Goal: Find specific page/section: Find specific page/section

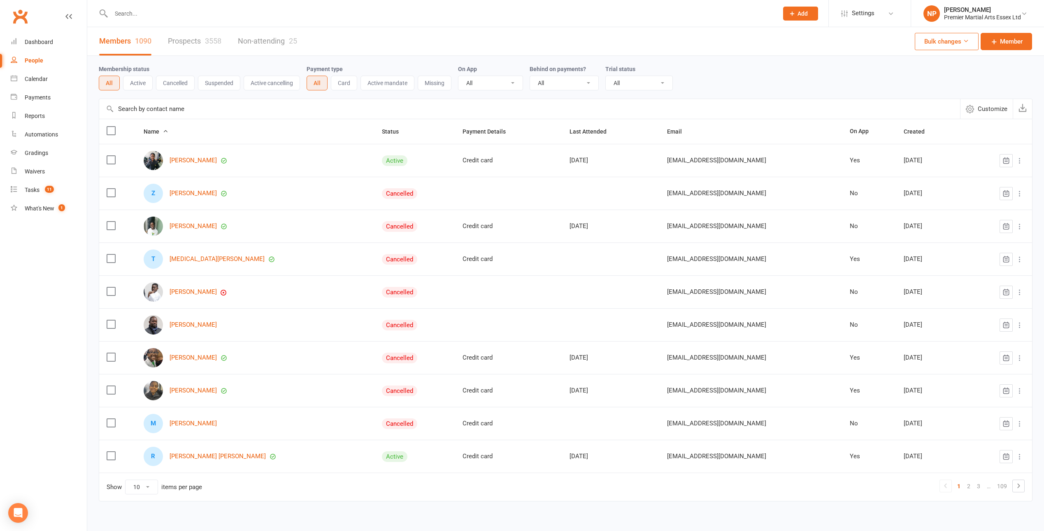
click at [209, 20] on div at bounding box center [435, 13] width 673 height 27
click at [211, 13] on input "text" at bounding box center [440, 14] width 663 height 12
paste input "[EMAIL_ADDRESS][DOMAIN_NAME]"
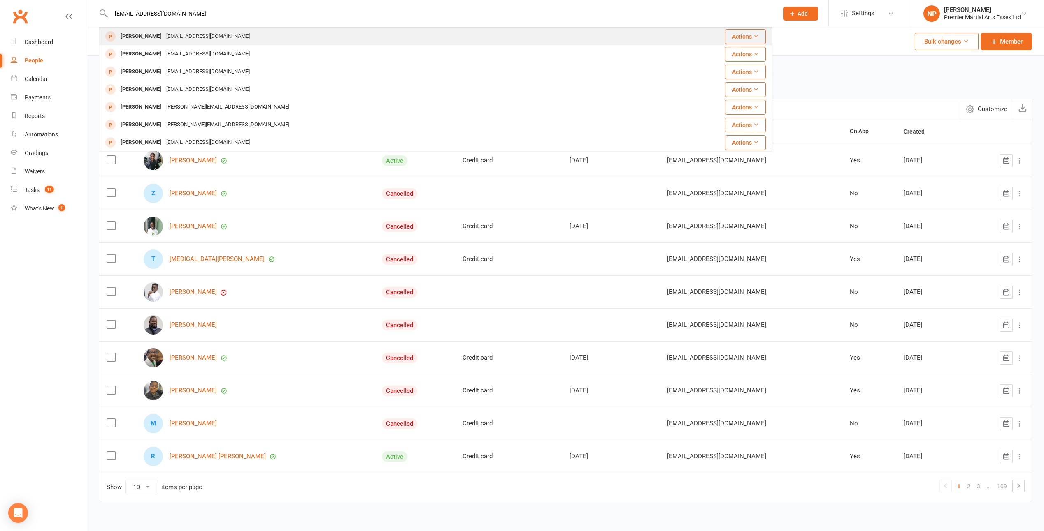
type input "[EMAIL_ADDRESS][DOMAIN_NAME]"
click at [212, 39] on div "[EMAIL_ADDRESS][DOMAIN_NAME]" at bounding box center [208, 36] width 88 height 12
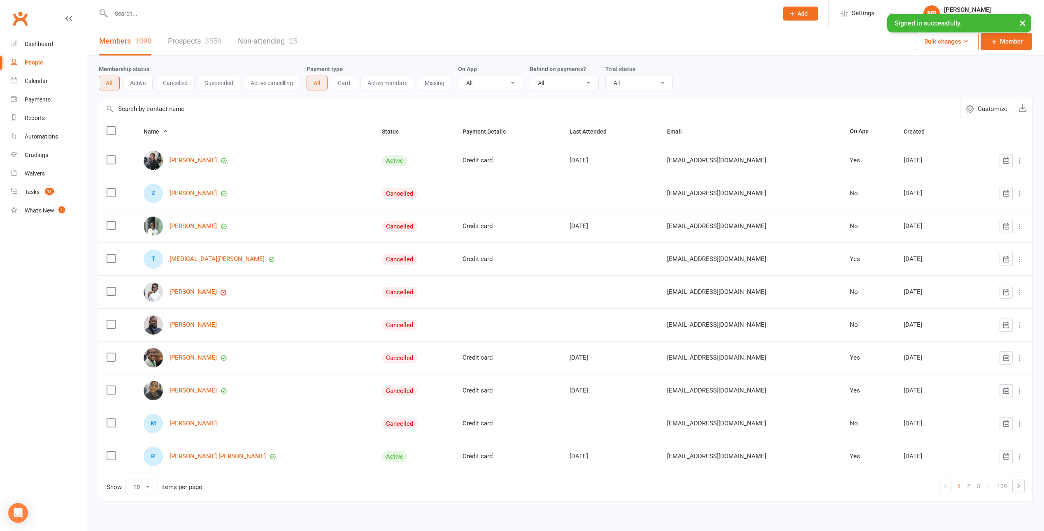
click at [148, 13] on input "text" at bounding box center [440, 14] width 663 height 12
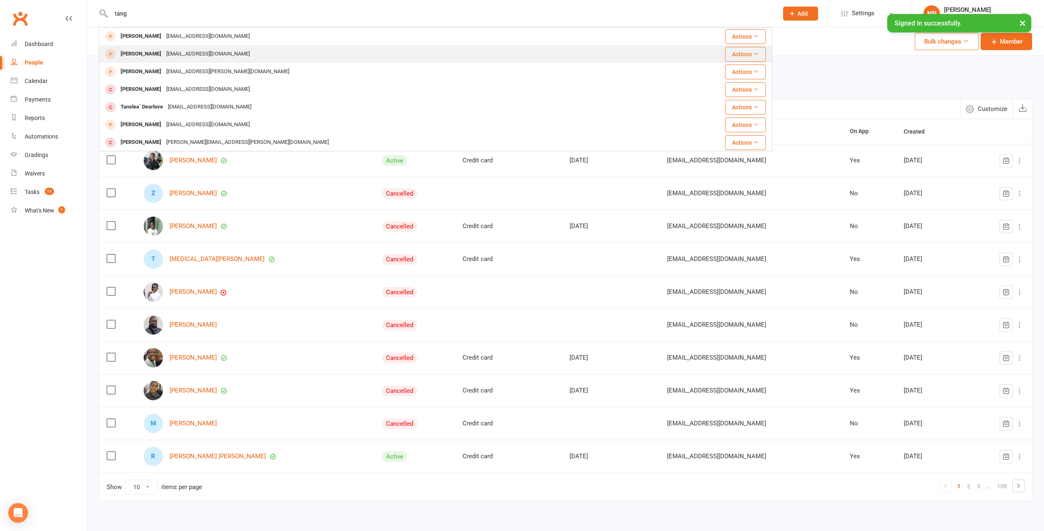
type input "tang"
click at [185, 53] on div "[EMAIL_ADDRESS][DOMAIN_NAME]" at bounding box center [208, 54] width 88 height 12
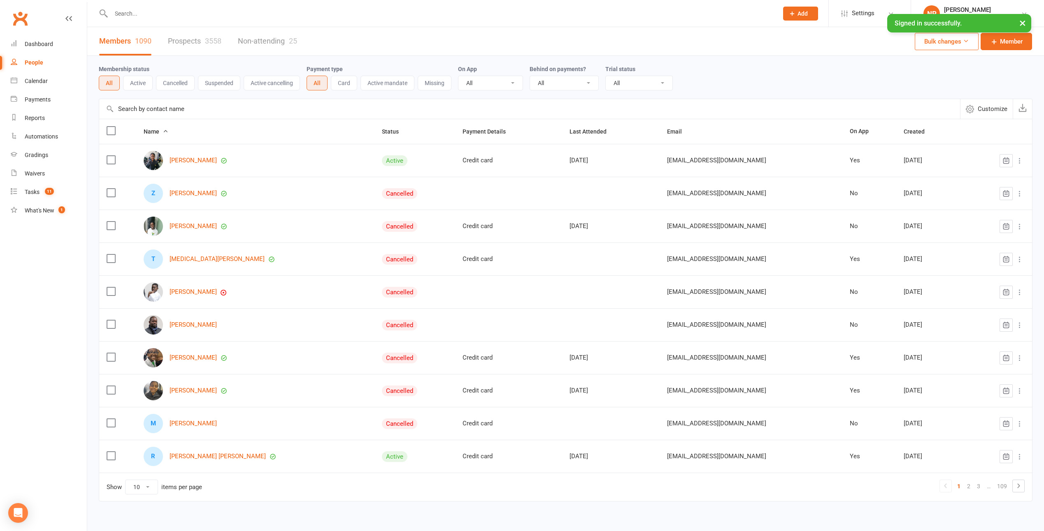
click at [189, 11] on input "text" at bounding box center [440, 14] width 663 height 12
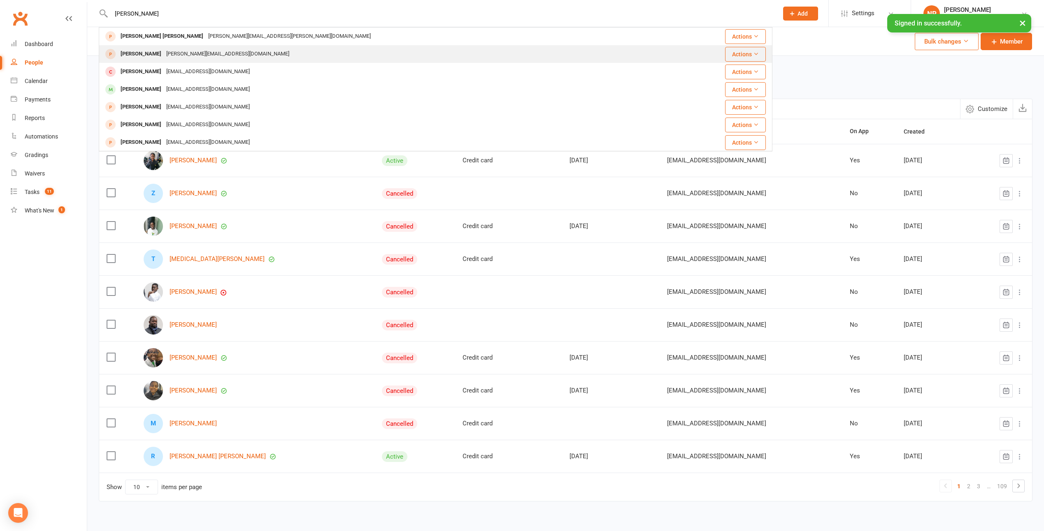
type input "[PERSON_NAME]"
click at [176, 49] on div "[PERSON_NAME][EMAIL_ADDRESS][DOMAIN_NAME]" at bounding box center [228, 54] width 128 height 12
